Goal: Navigation & Orientation: Find specific page/section

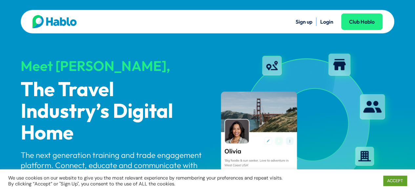
click at [91, 20] on div at bounding box center [119, 21] width 175 height 13
click at [359, 15] on link "Club Hablo" at bounding box center [361, 21] width 41 height 16
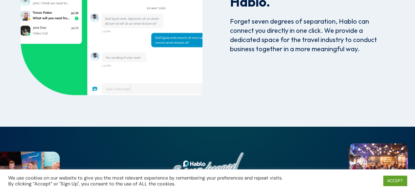
scroll to position [2216, 0]
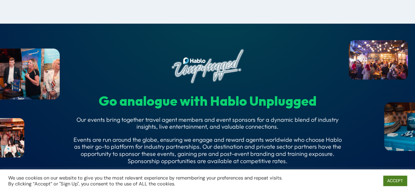
click at [393, 181] on link "ACCEPT" at bounding box center [395, 180] width 24 height 10
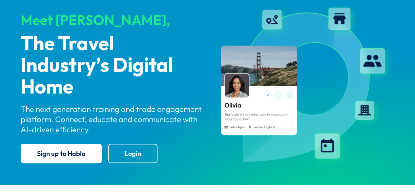
scroll to position [0, 0]
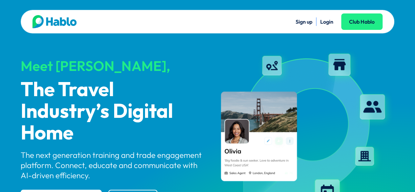
click at [54, 23] on img at bounding box center [54, 21] width 44 height 13
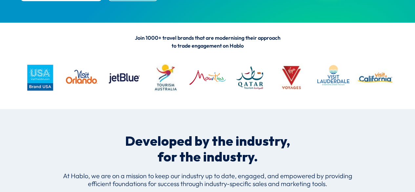
scroll to position [221, 0]
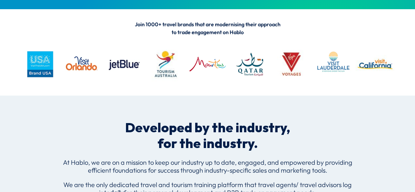
click at [250, 68] on img at bounding box center [249, 64] width 39 height 39
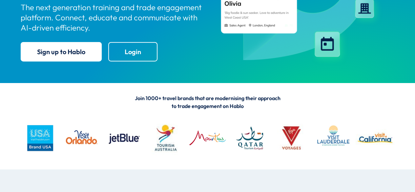
scroll to position [148, 0]
